Goal: Entertainment & Leisure: Consume media (video, audio)

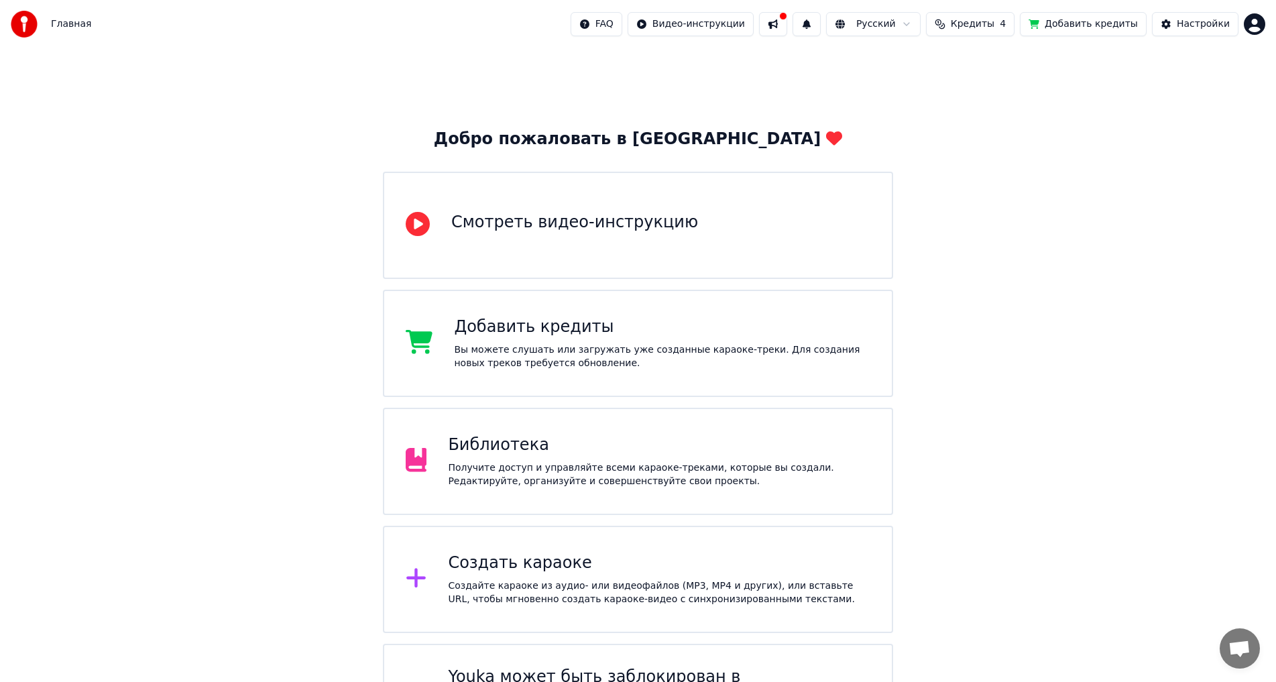
click at [573, 454] on div "Библиотека" at bounding box center [659, 444] width 422 height 21
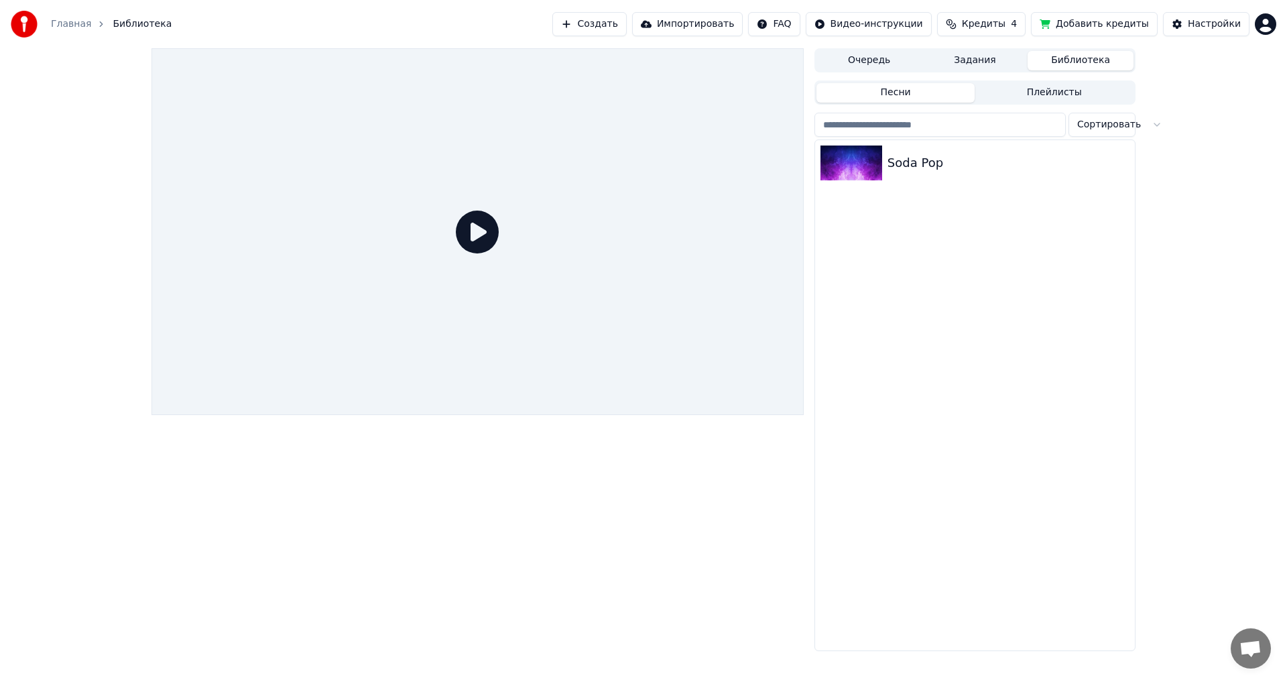
click at [1263, 15] on html "Главная Библиотека Создать Импортировать FAQ Видео-инструкции Кредиты 4 Добавит…" at bounding box center [643, 341] width 1287 height 682
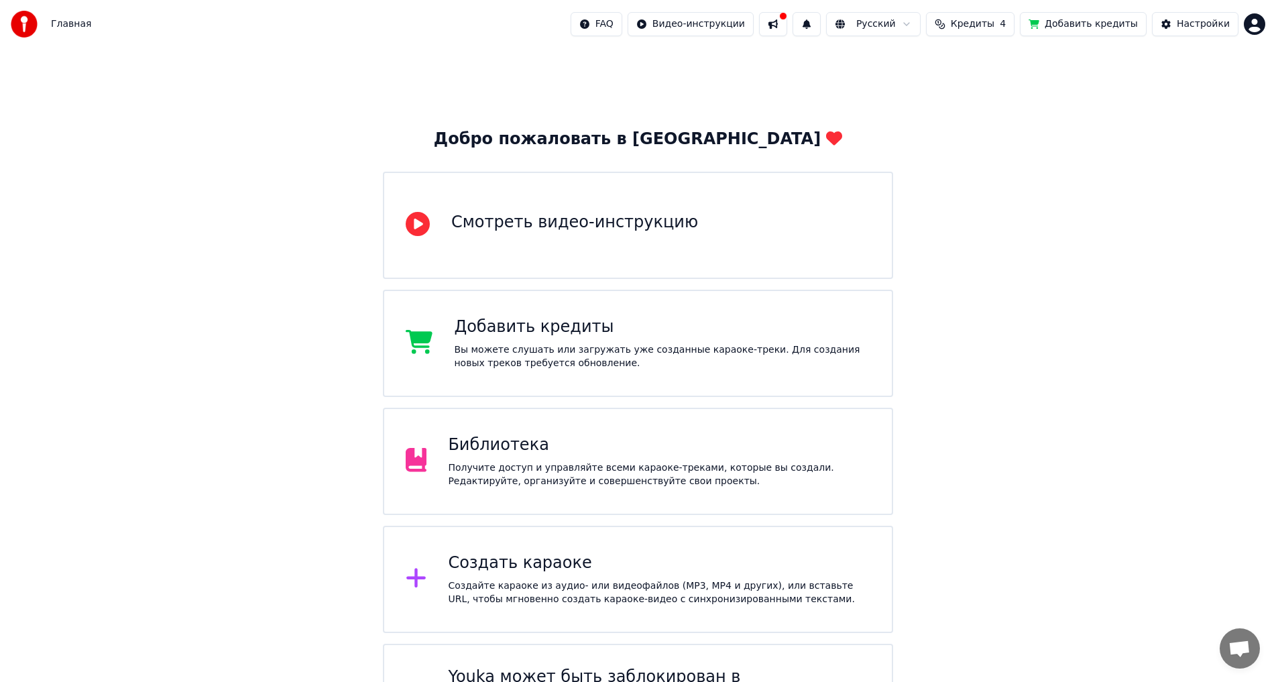
click at [561, 437] on div "Библиотека" at bounding box center [659, 444] width 422 height 21
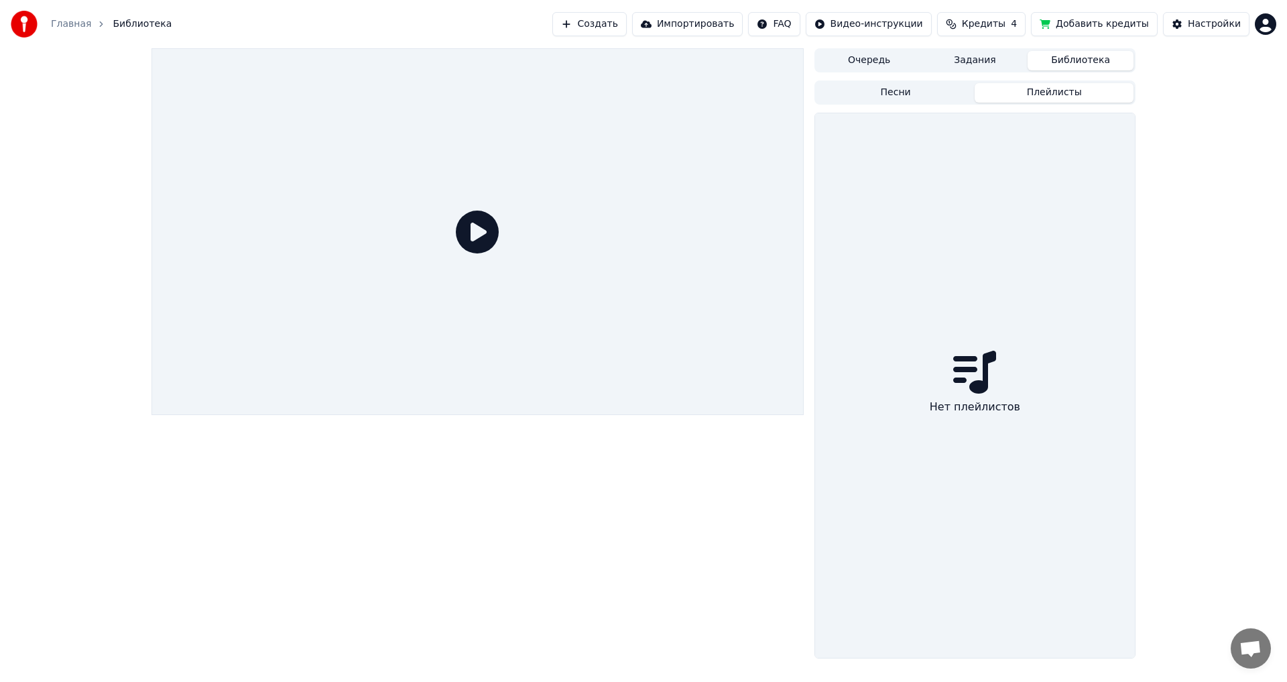
click at [1079, 85] on button "Плейлисты" at bounding box center [1054, 92] width 159 height 19
drag, startPoint x: 974, startPoint y: 64, endPoint x: 963, endPoint y: 62, distance: 10.3
click at [973, 64] on button "Задания" at bounding box center [976, 60] width 106 height 19
click at [904, 56] on button "Очередь" at bounding box center [870, 60] width 106 height 19
click at [58, 23] on link "Главная" at bounding box center [71, 23] width 40 height 13
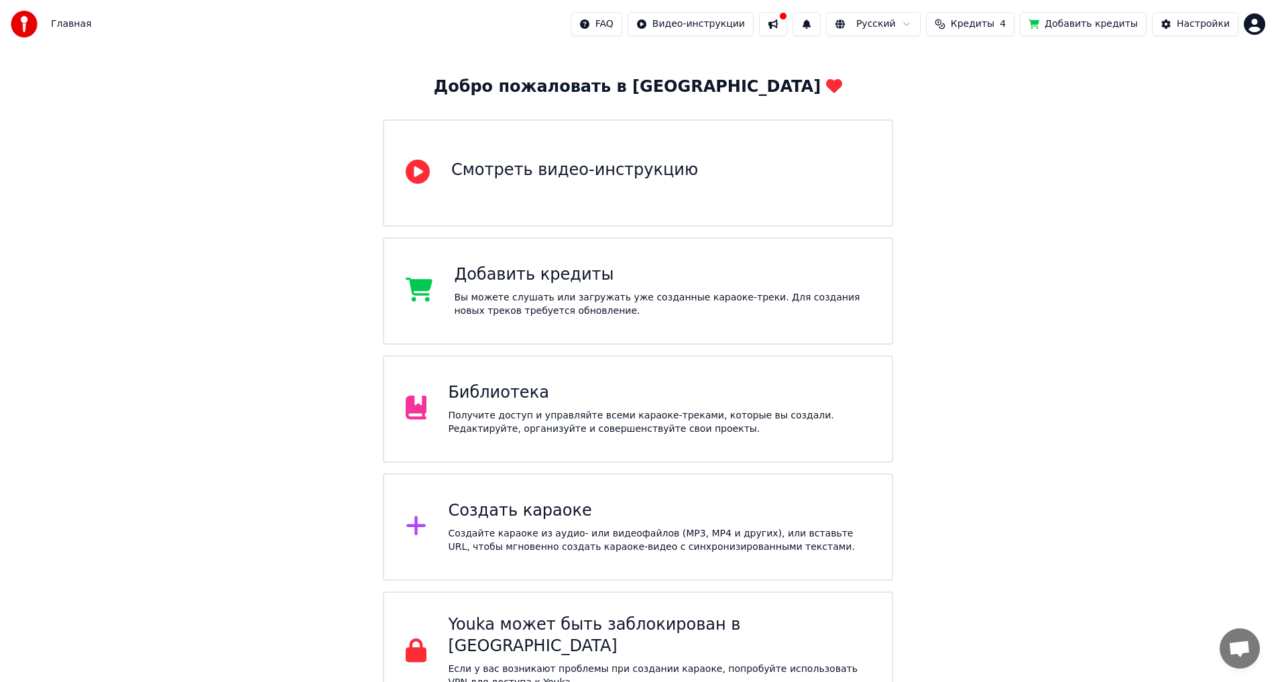
scroll to position [69, 0]
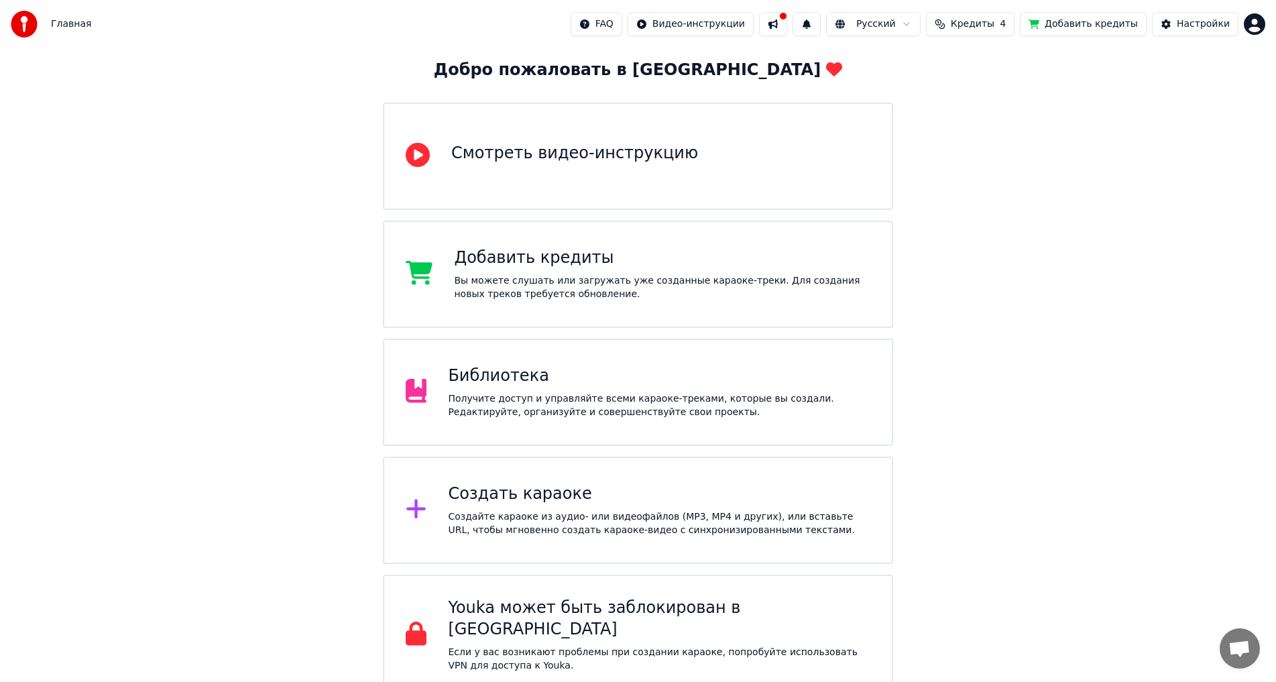
click at [1263, 37] on div "Главная FAQ Видео-инструкции Русский Кредиты 4 Добавить кредиты Настройки" at bounding box center [638, 24] width 1276 height 48
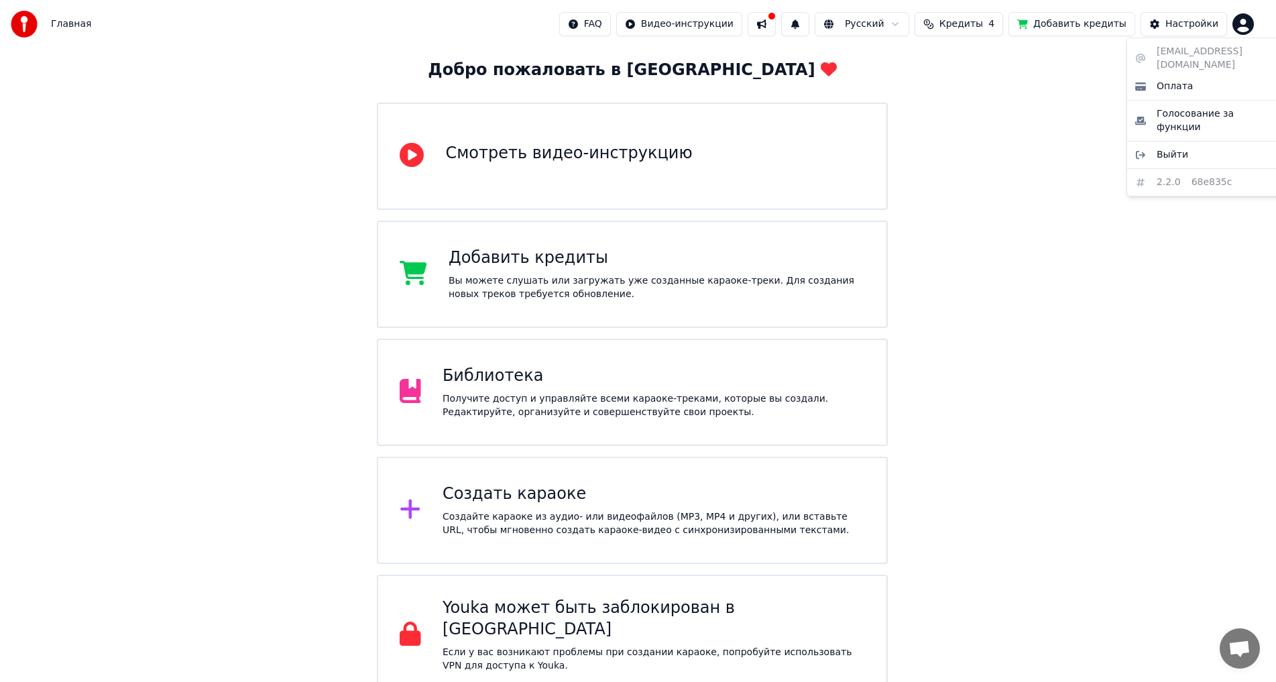
click at [1256, 24] on html "Главная FAQ Видео-инструкции Русский Кредиты 4 Добавить кредиты Настройки Добро…" at bounding box center [638, 313] width 1276 height 764
click at [1032, 478] on html "Главная FAQ Видео-инструкции Русский Кредиты 4 Добавить кредиты Настройки Добро…" at bounding box center [643, 313] width 1287 height 764
click at [1251, 30] on html "Главная FAQ Видео-инструкции Русский Кредиты 4 Добавить кредиты Настройки Добро…" at bounding box center [643, 313] width 1287 height 764
click at [924, 278] on html "Главная FAQ Видео-инструкции Русский Кредиты 4 Добавить кредиты Настройки Добро…" at bounding box center [643, 313] width 1287 height 764
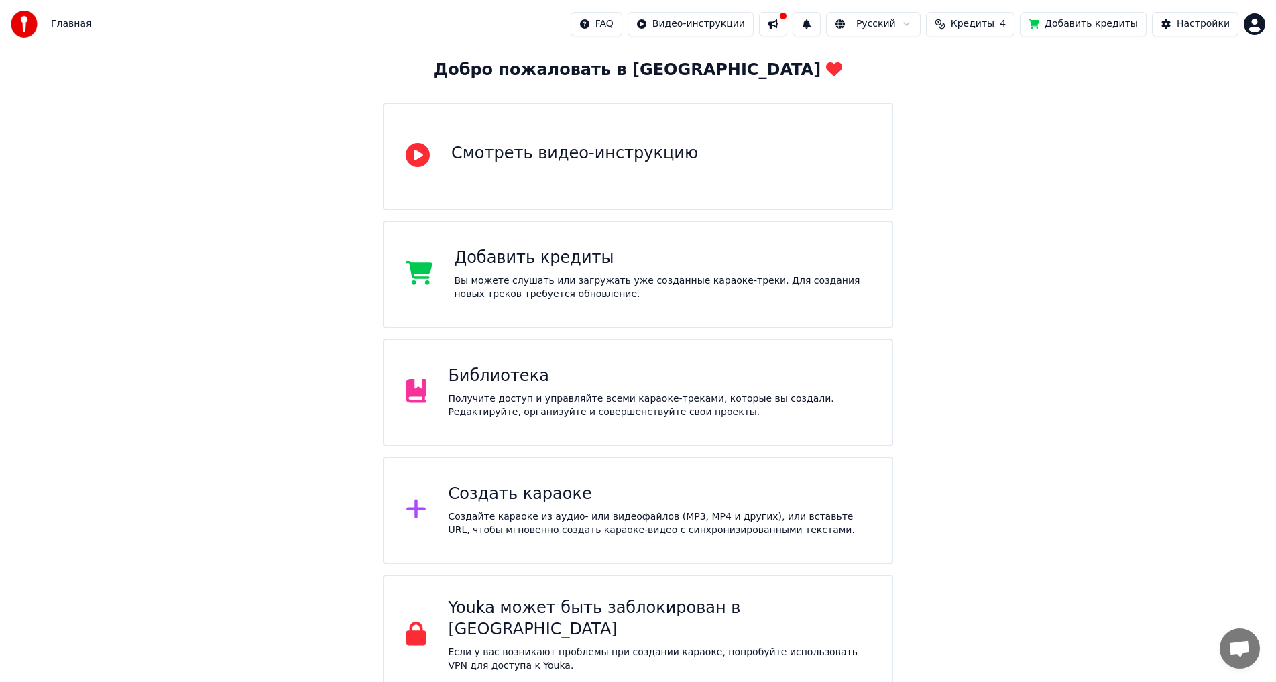
click at [21, 19] on img at bounding box center [24, 24] width 27 height 27
click at [926, 22] on html "Главная FAQ Видео-инструкции Русский Кредиты 4 Добавить кредиты Настройки Добро…" at bounding box center [638, 313] width 1276 height 764
click at [1246, 26] on html "Главная FAQ Видео-инструкции Русский Кредиты 4 Добавить кредиты Настройки Добро…" at bounding box center [638, 313] width 1276 height 764
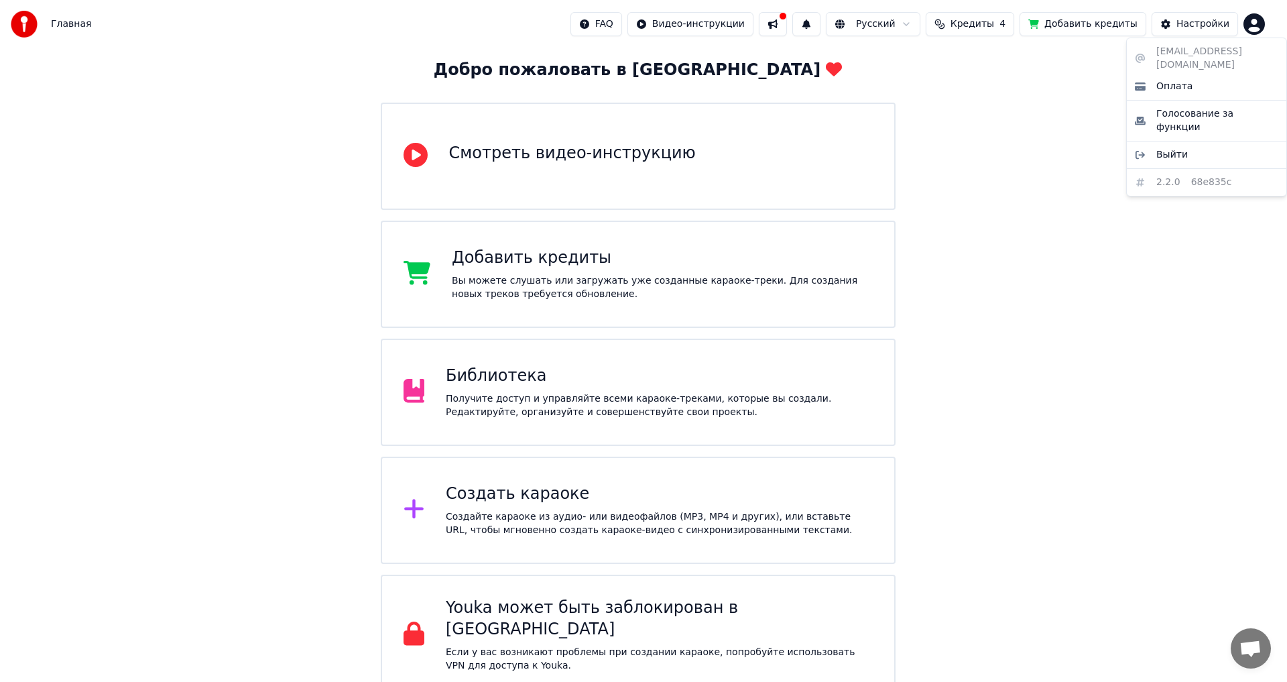
click at [1256, 23] on html "Главная FAQ Видео-инструкции Русский Кредиты 4 Добавить кредиты Настройки Добро…" at bounding box center [643, 313] width 1287 height 764
click at [1152, 144] on div "Выйти" at bounding box center [1207, 154] width 154 height 21
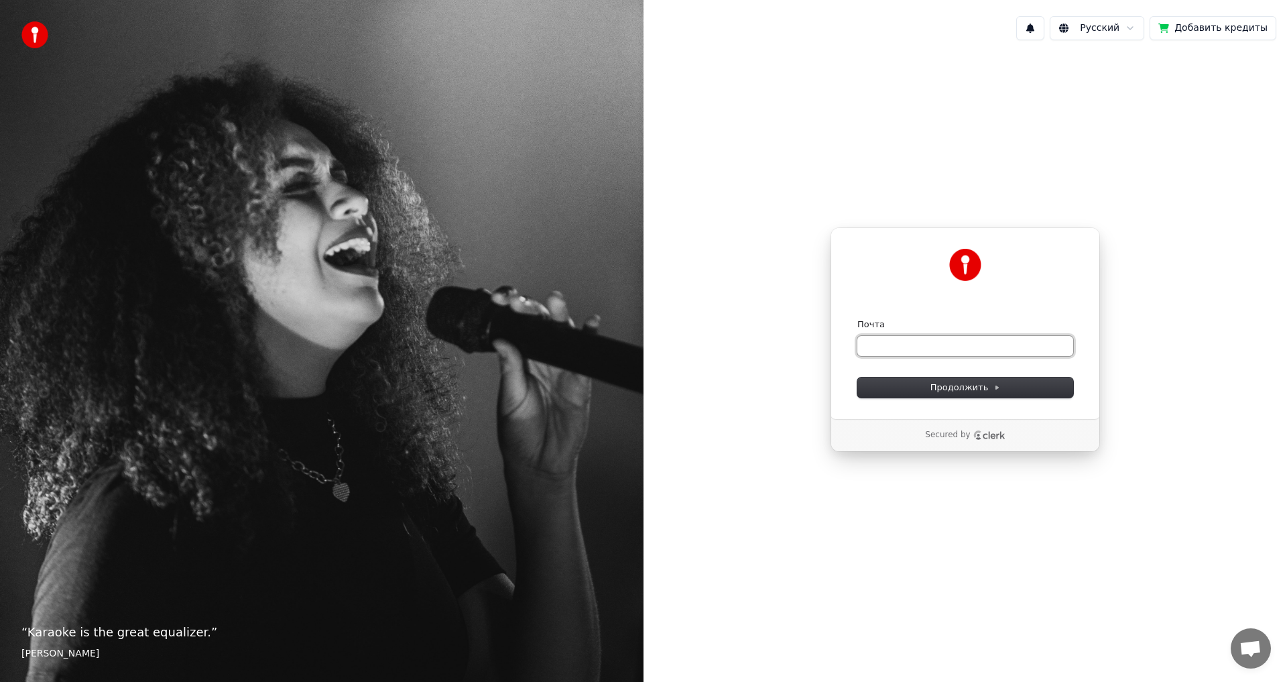
click at [998, 342] on input "Почта" at bounding box center [966, 346] width 216 height 20
click at [923, 343] on input "Почта" at bounding box center [966, 346] width 216 height 20
type input "*"
click at [924, 387] on button "Продолжить" at bounding box center [966, 387] width 216 height 20
type input "**********"
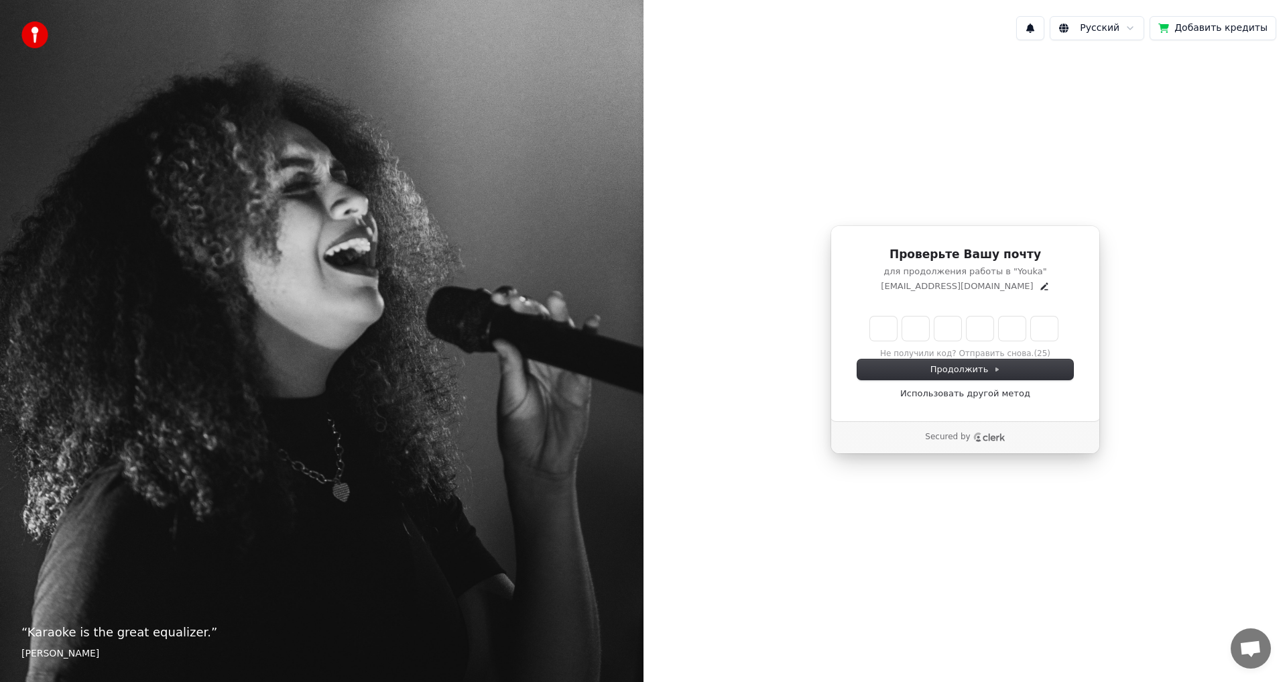
type input "******"
type input "*"
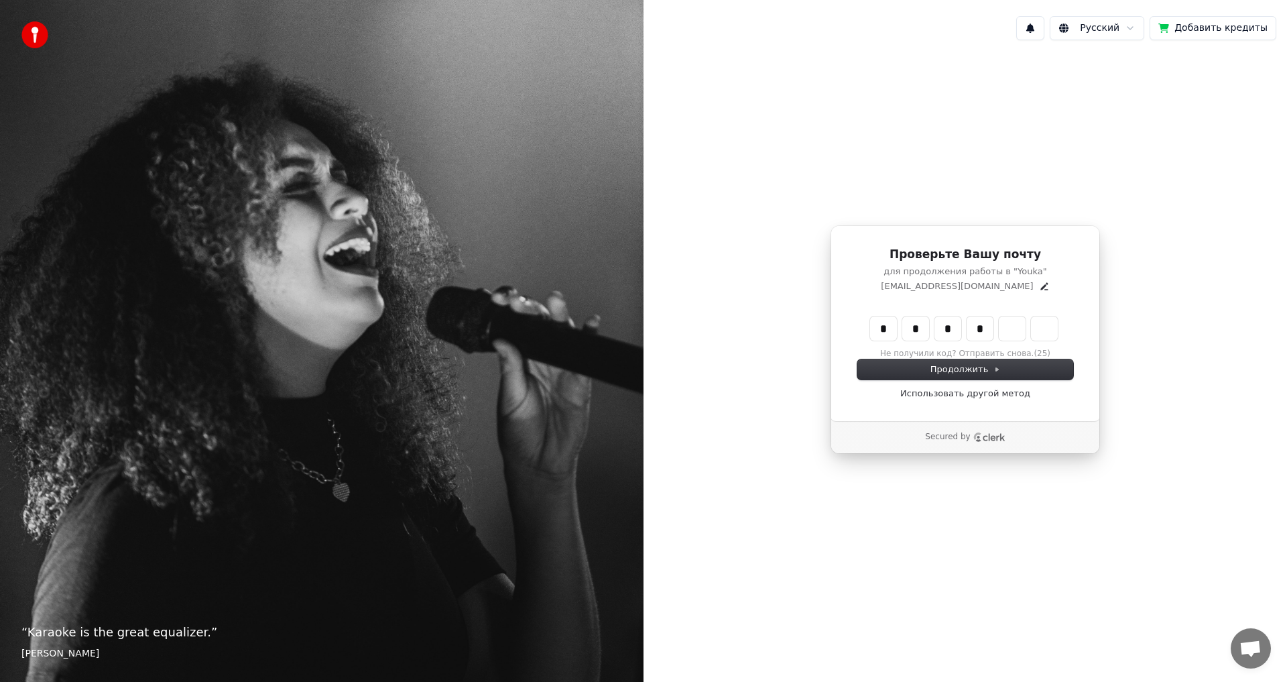
type input "*"
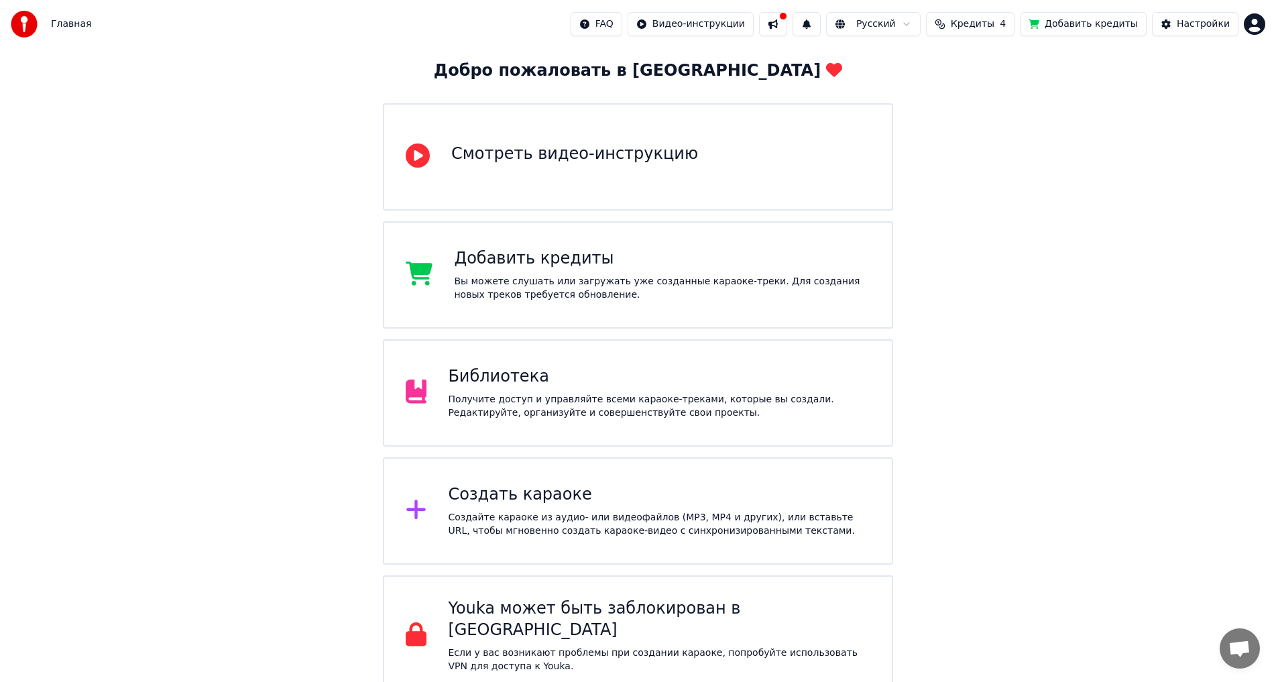
scroll to position [69, 0]
click at [821, 30] on button at bounding box center [807, 24] width 28 height 24
click at [787, 19] on button at bounding box center [773, 24] width 28 height 24
click at [1158, 221] on div "Добро пожаловать в Youka Смотреть видео-инструкцию Добавить кредиты Вы можете с…" at bounding box center [638, 337] width 1276 height 716
click at [569, 389] on div "Библиотека Получите доступ и управляйте всеми караоке-треками, которые вы созда…" at bounding box center [659, 392] width 422 height 54
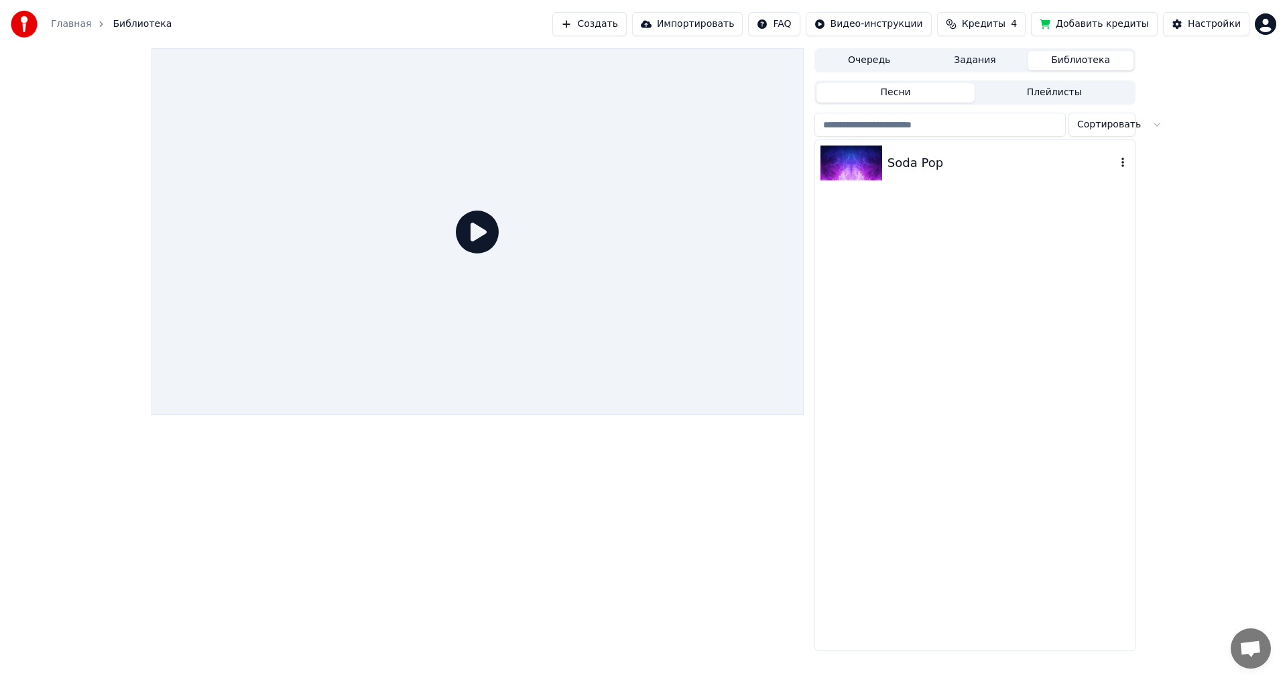
click at [982, 167] on div "Soda Pop" at bounding box center [1002, 163] width 229 height 19
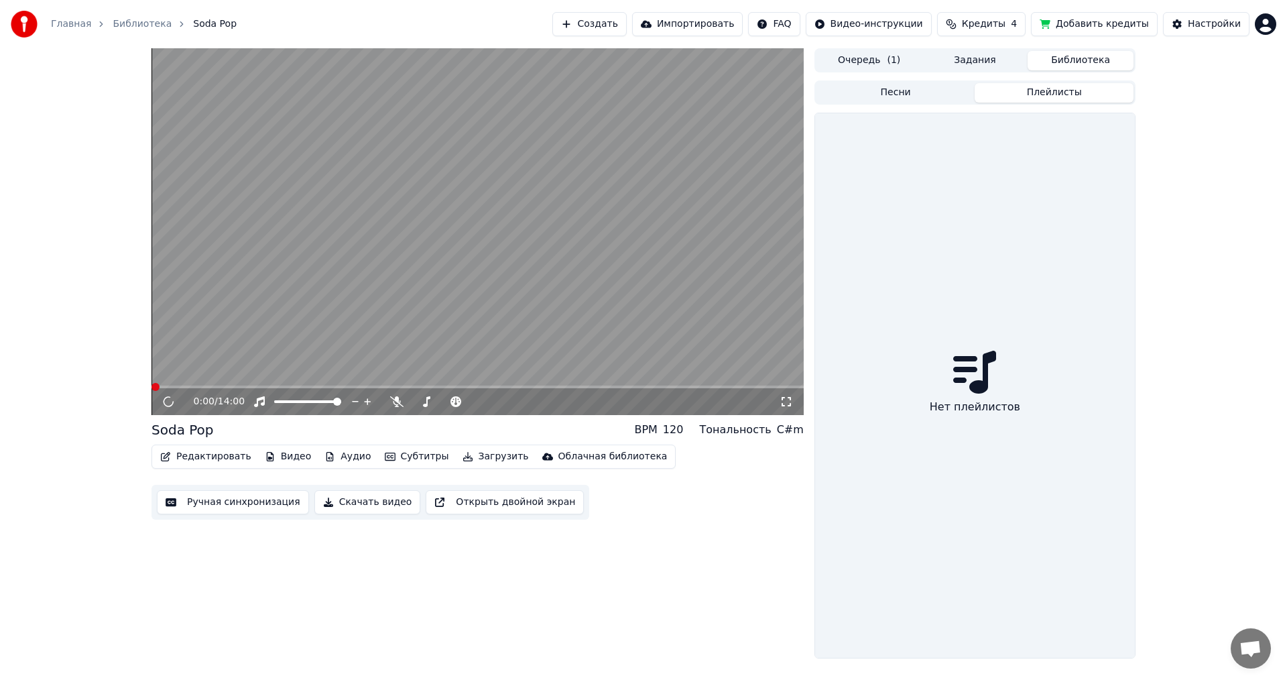
click at [1005, 89] on button "Плейлисты" at bounding box center [1054, 92] width 159 height 19
click at [892, 69] on button "Очередь ( 1 )" at bounding box center [870, 60] width 106 height 19
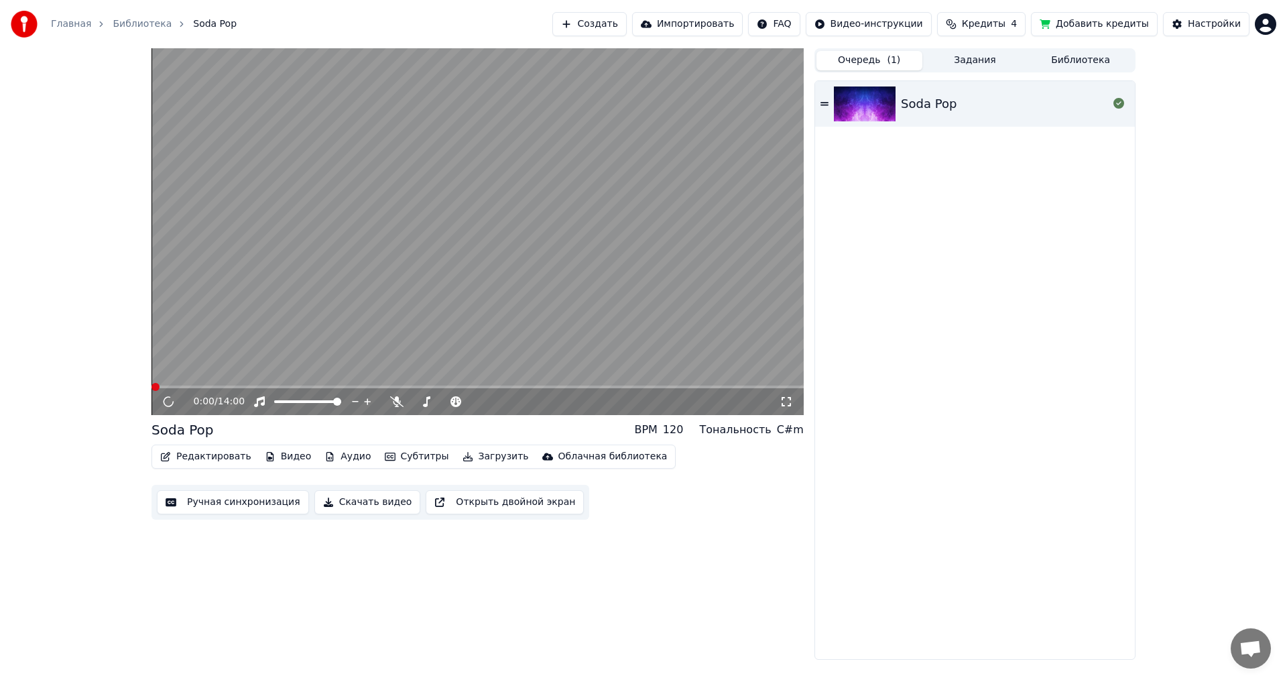
click at [950, 64] on button "Задания" at bounding box center [976, 60] width 106 height 19
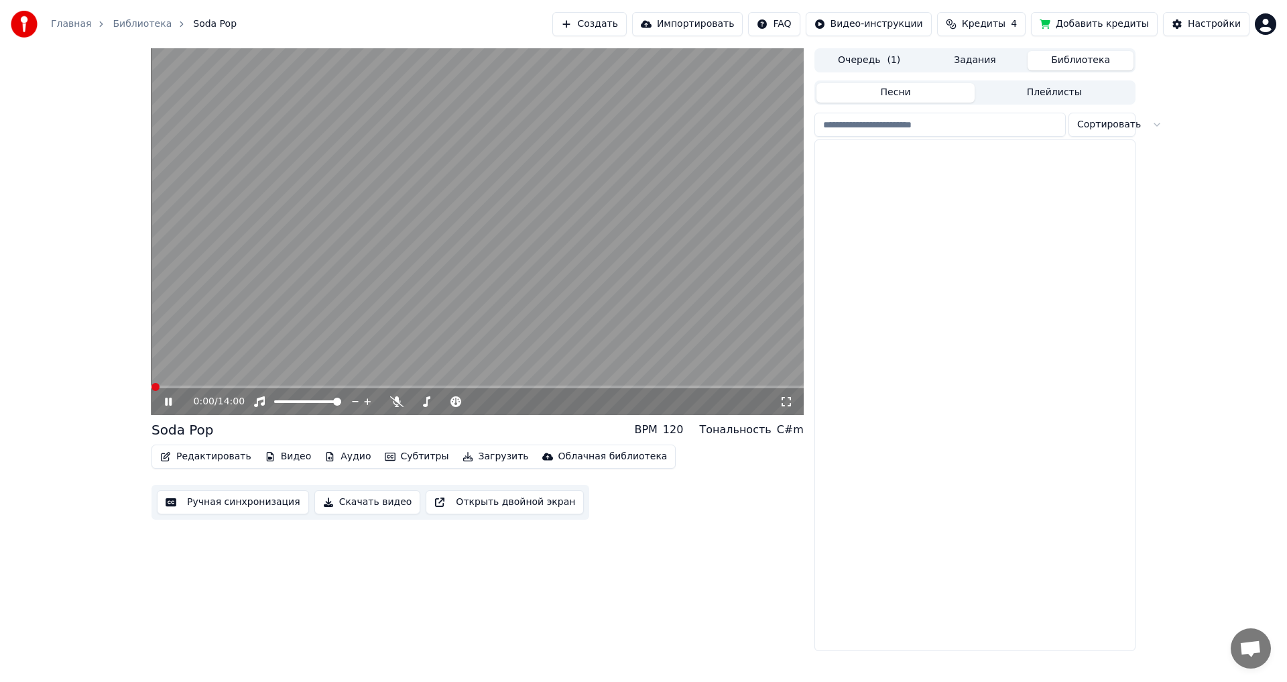
click at [1058, 52] on button "Библиотека" at bounding box center [1081, 60] width 106 height 19
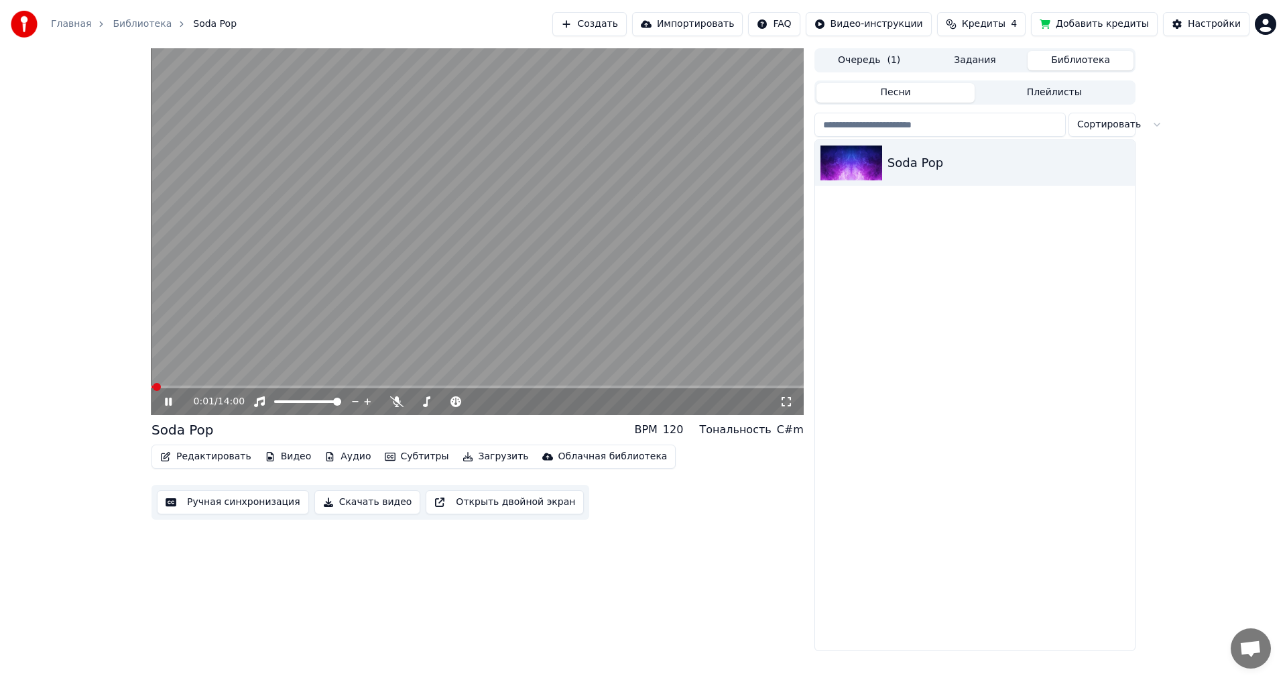
click at [171, 404] on icon at bounding box center [168, 402] width 7 height 8
click at [1259, 23] on div "Создать Импортировать FAQ Видео-инструкции Кредиты 4 Добавить кредиты Настройки" at bounding box center [914, 24] width 724 height 24
click at [1265, 22] on html "Главная Библиотека Soda Pop Создать Импортировать FAQ Видео-инструкции Кредиты …" at bounding box center [643, 341] width 1287 height 682
click at [1116, 20] on html "Главная Библиотека Soda Pop Создать Импортировать FAQ Видео-инструкции Кредиты …" at bounding box center [643, 341] width 1287 height 682
click at [1188, 15] on button "Настройки" at bounding box center [1206, 24] width 86 height 24
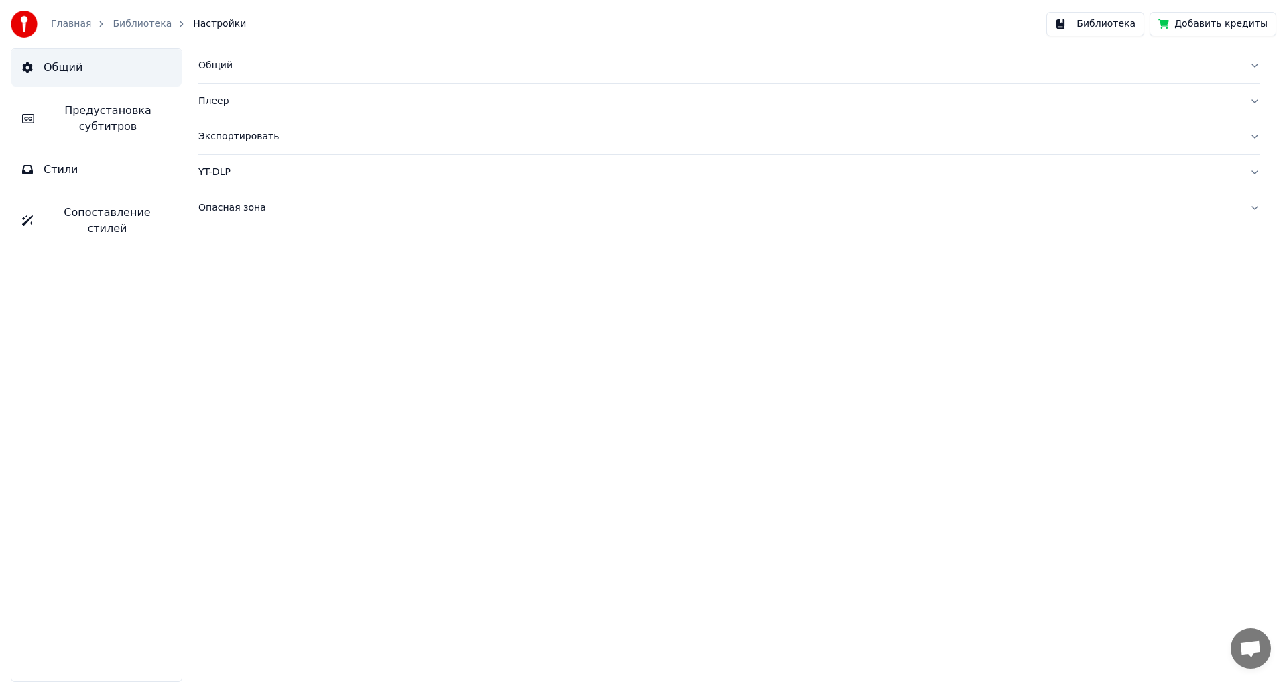
click at [211, 70] on div "Общий" at bounding box center [718, 65] width 1041 height 13
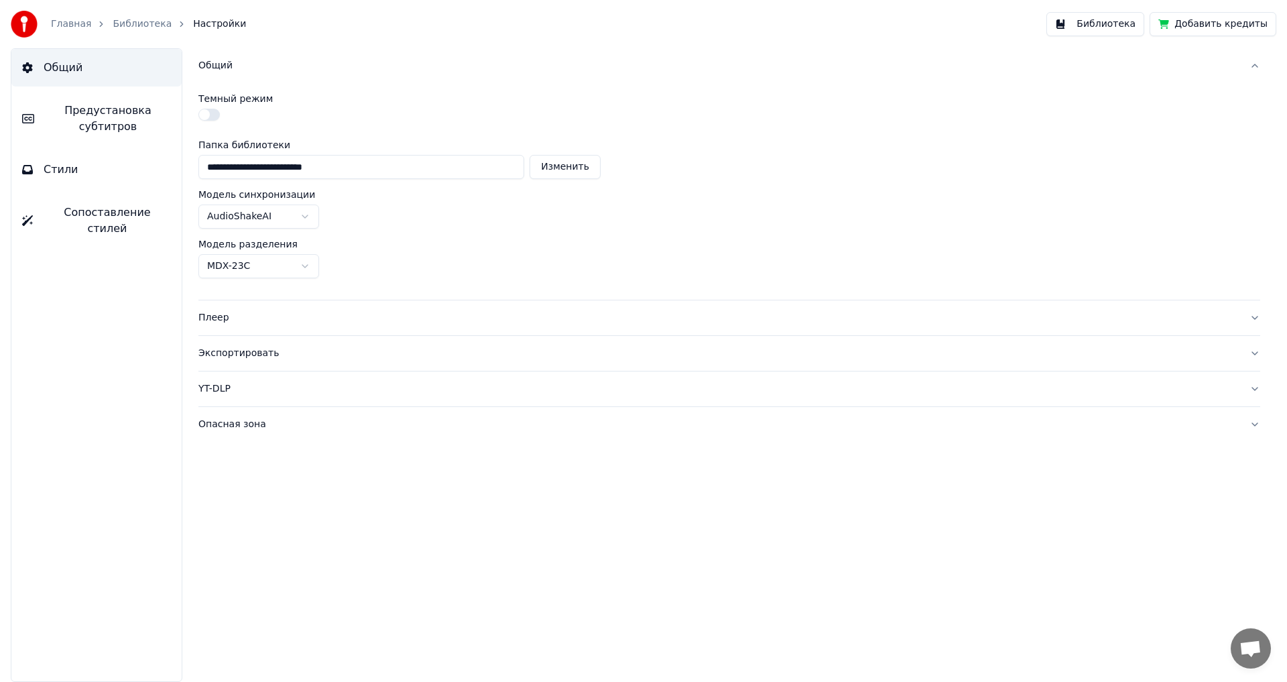
click at [139, 23] on link "Библиотека" at bounding box center [142, 23] width 59 height 13
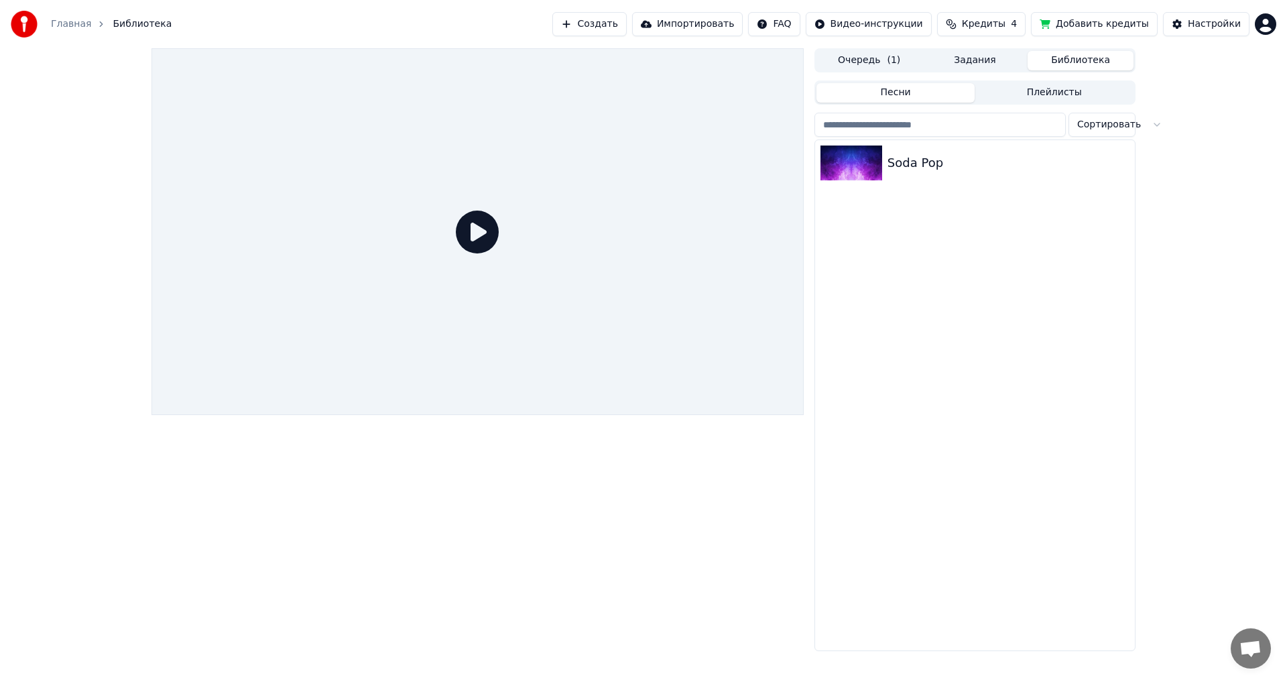
click at [99, 16] on div "Главная Библиотека" at bounding box center [91, 24] width 161 height 27
click at [76, 27] on link "Главная" at bounding box center [71, 23] width 40 height 13
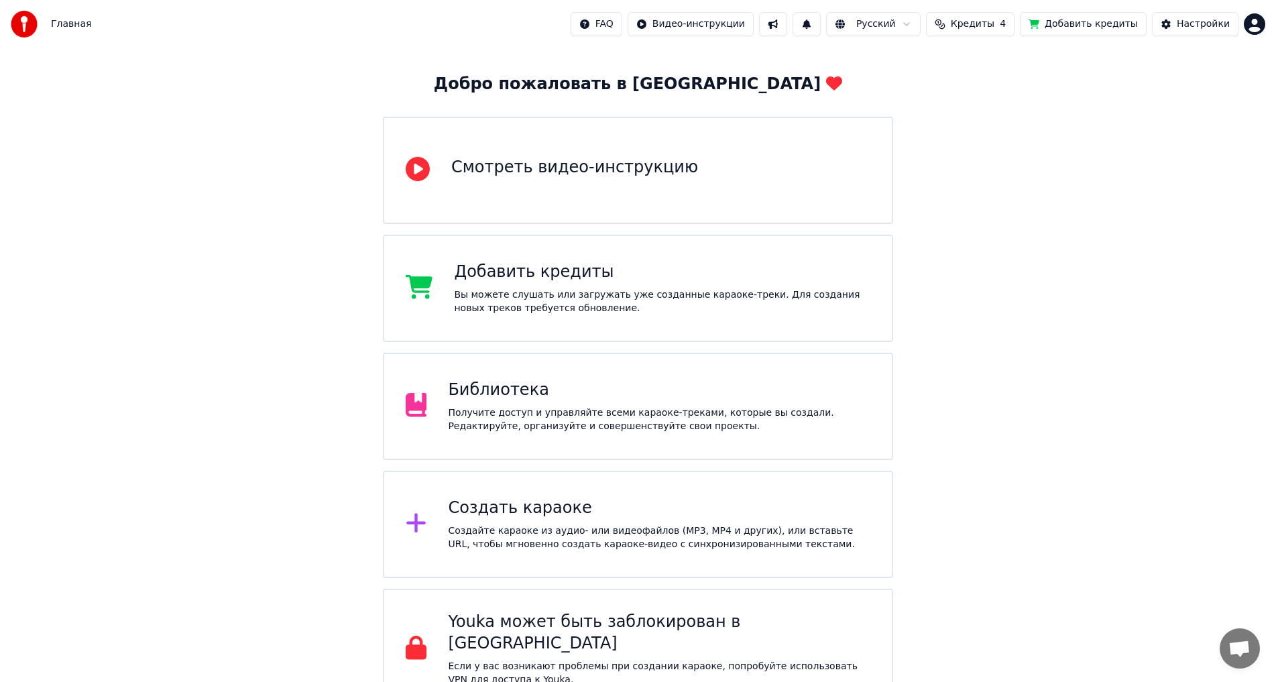
scroll to position [69, 0]
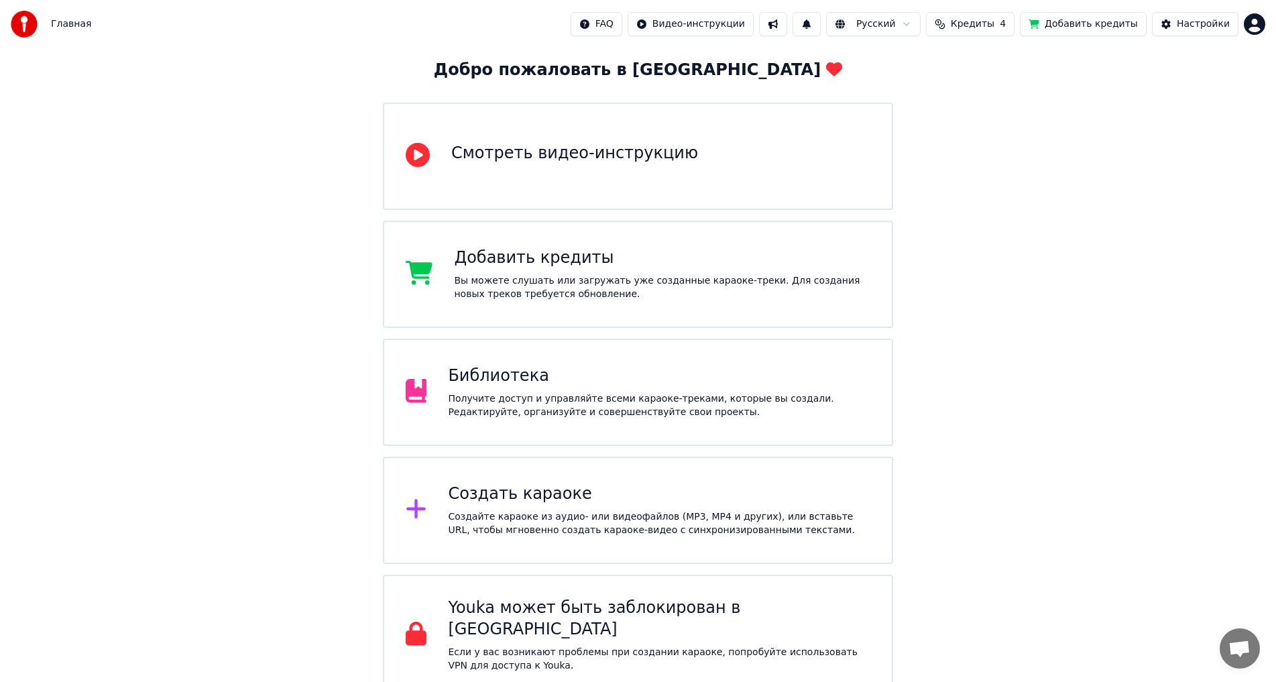
click at [587, 521] on div "Создайте караоке из аудио- или видеофайлов (MP3, MP4 и других), или вставьте UR…" at bounding box center [659, 523] width 422 height 27
click at [709, 286] on div "Вы можете слушать или загружать уже созданные караоке-треки. Для создания новых…" at bounding box center [662, 287] width 416 height 27
